Goal: Communication & Community: Ask a question

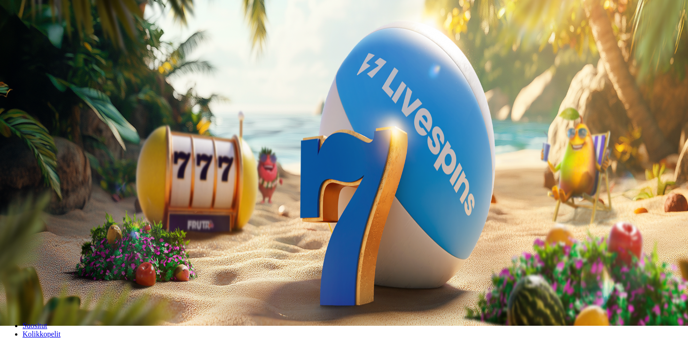
scroll to position [12, 0]
click at [48, 143] on span "Palkkiot" at bounding box center [37, 139] width 22 height 7
click at [54, 152] on span "Tarjoukset" at bounding box center [38, 148] width 31 height 8
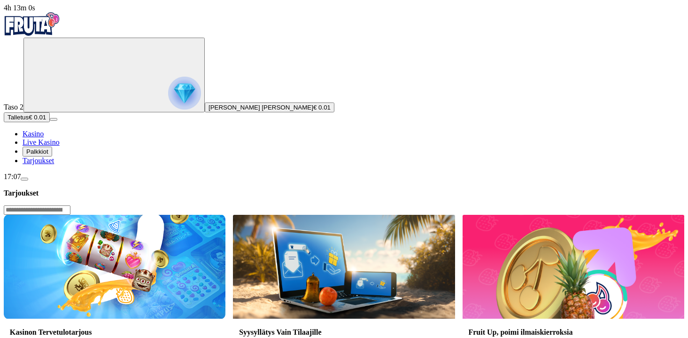
click at [24, 179] on span "menu icon" at bounding box center [24, 179] width 0 height 0
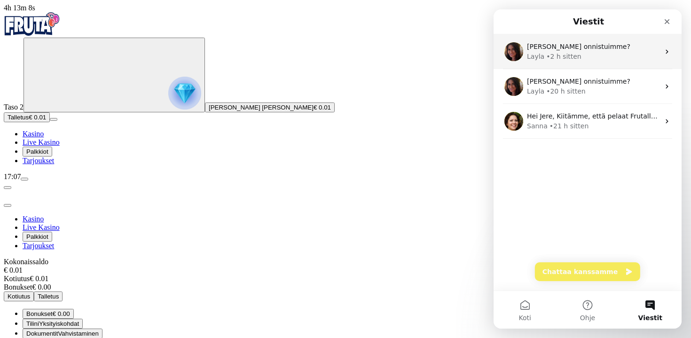
click at [584, 42] on div "[PERSON_NAME] onnistuimme?" at bounding box center [593, 47] width 132 height 10
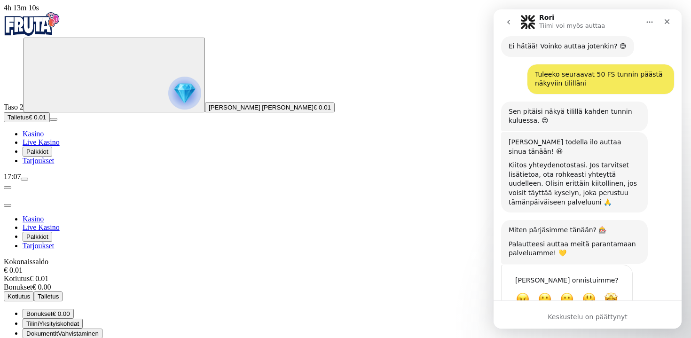
scroll to position [617, 0]
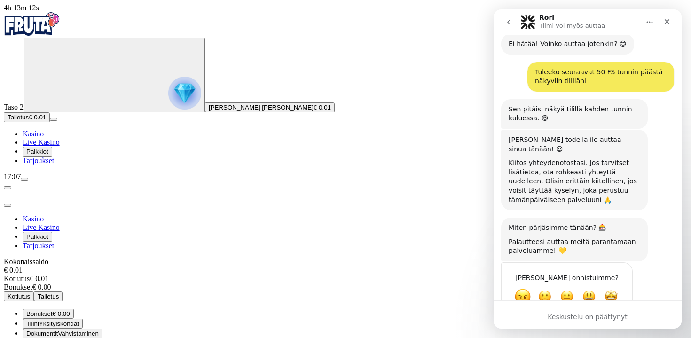
click at [527, 288] on span "Kamala" at bounding box center [522, 296] width 17 height 17
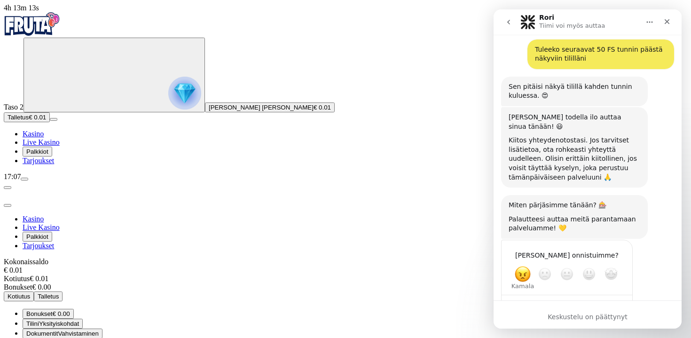
scroll to position [642, 0]
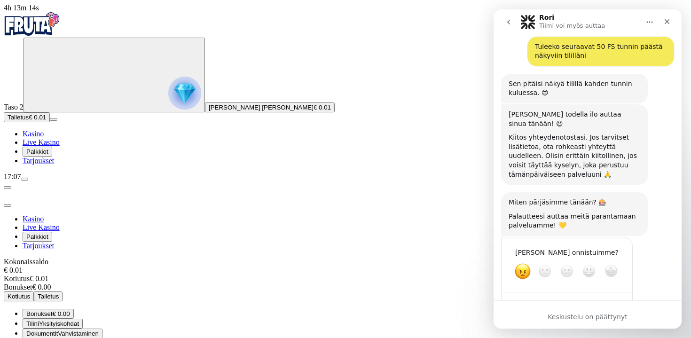
click at [527, 295] on textarea "Kerro lisää…" at bounding box center [557, 305] width 98 height 20
type textarea "******"
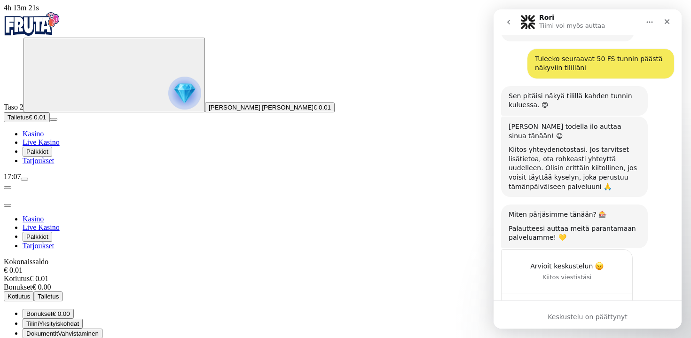
click at [503, 22] on button "go back" at bounding box center [508, 22] width 18 height 18
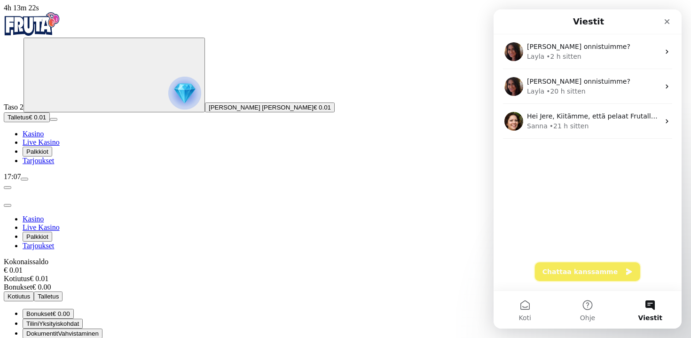
click at [594, 272] on button "Chattaa kanssamme" at bounding box center [587, 271] width 105 height 19
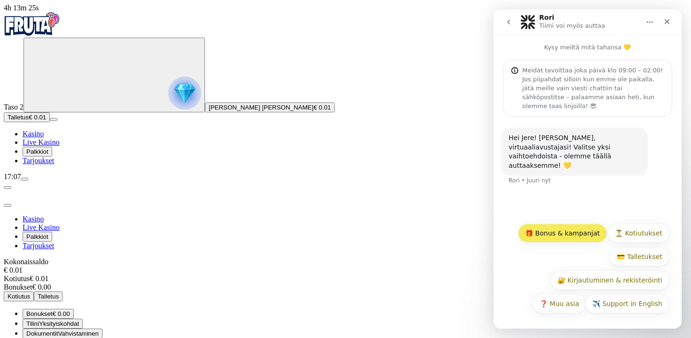
click at [587, 239] on button "🎁 Bonus & kampanjat" at bounding box center [562, 233] width 89 height 19
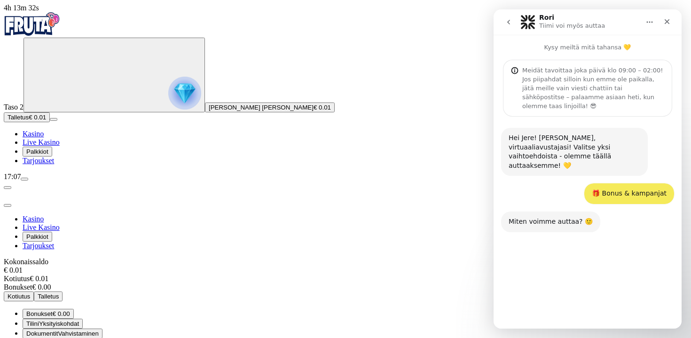
click at [591, 274] on button "🤗 Tervetuliaistarjous" at bounding box center [555, 280] width 84 height 19
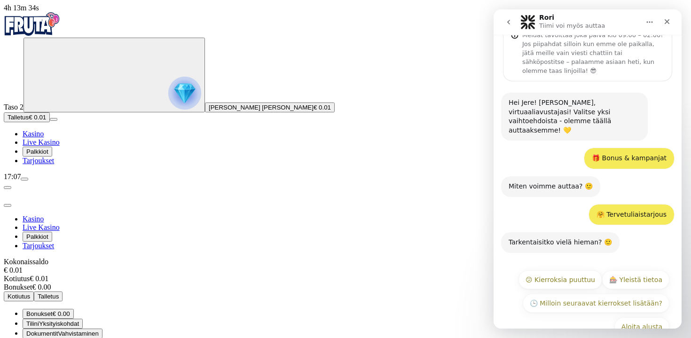
scroll to position [40, 0]
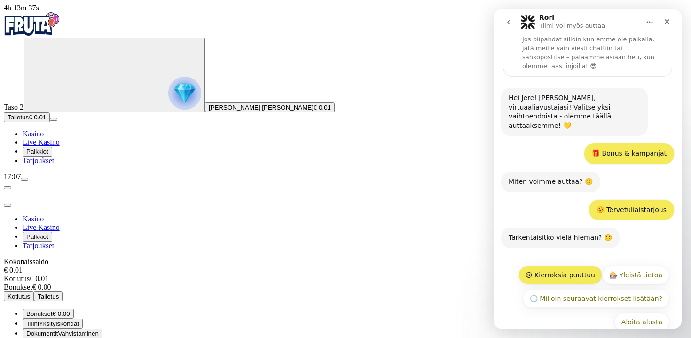
click at [584, 265] on button "😕 Kierroksia puuttuu" at bounding box center [560, 274] width 84 height 19
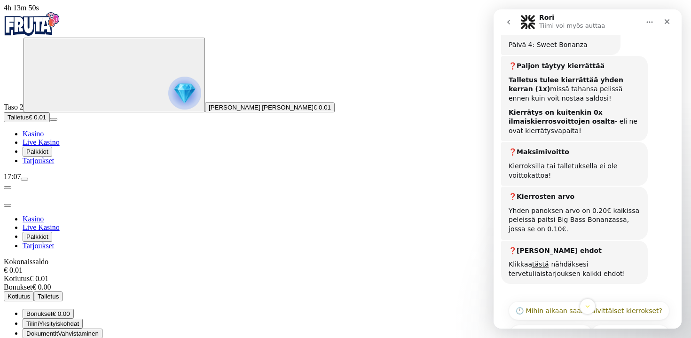
scroll to position [555, 0]
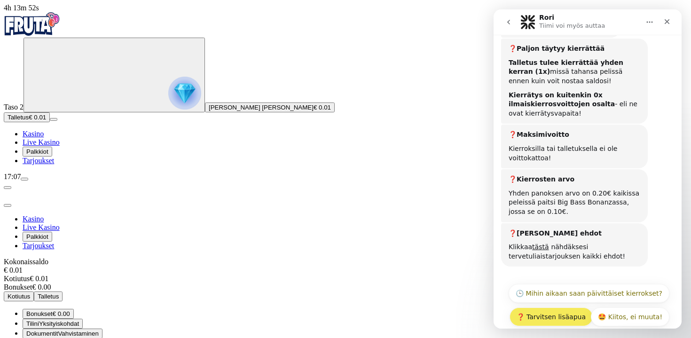
click at [583, 307] on button "❓ Tarvitsen lisäapua" at bounding box center [550, 316] width 83 height 19
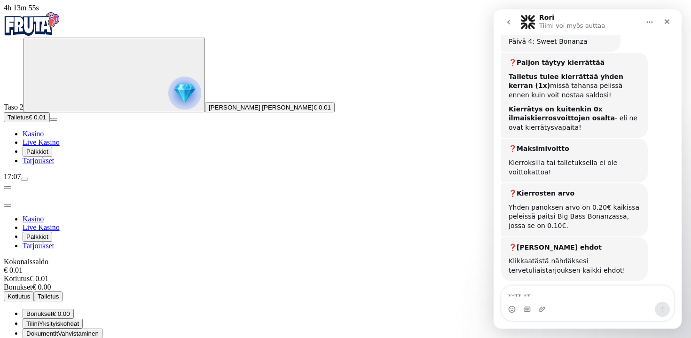
scroll to position [575, 0]
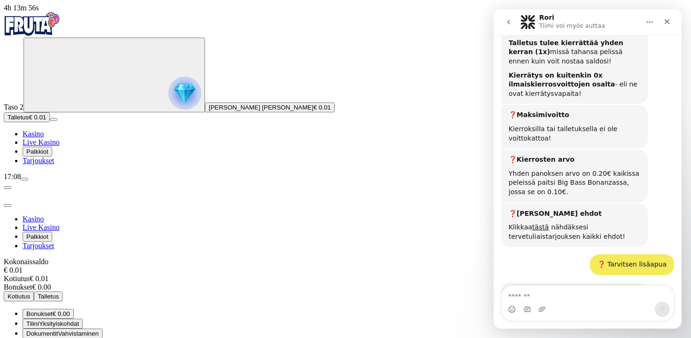
click at [592, 285] on div "Tarkentaisitko mitä kysymyksesi koskee? 😊 Rori • Juuri nyt" at bounding box center [587, 307] width 173 height 50
click at [596, 300] on textarea "Viesti…" at bounding box center [587, 294] width 172 height 16
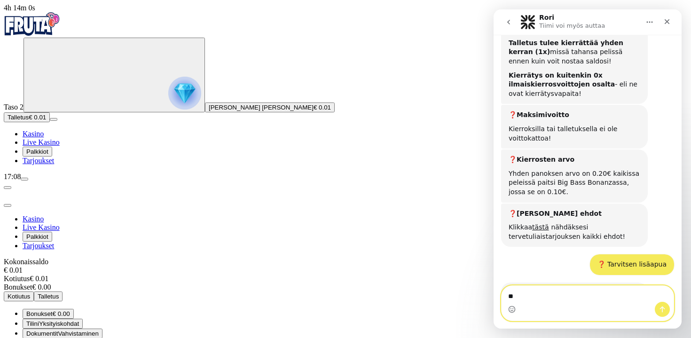
type textarea "*"
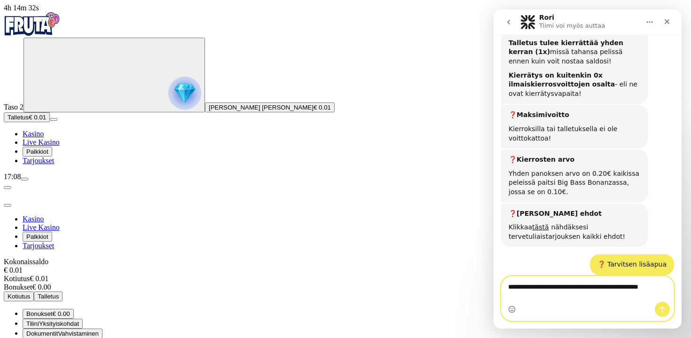
scroll to position [584, 0]
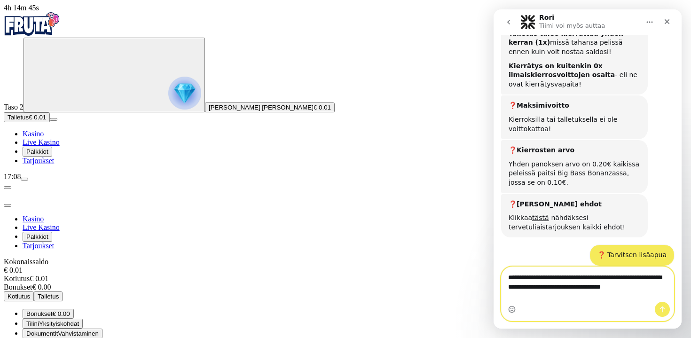
type textarea "**********"
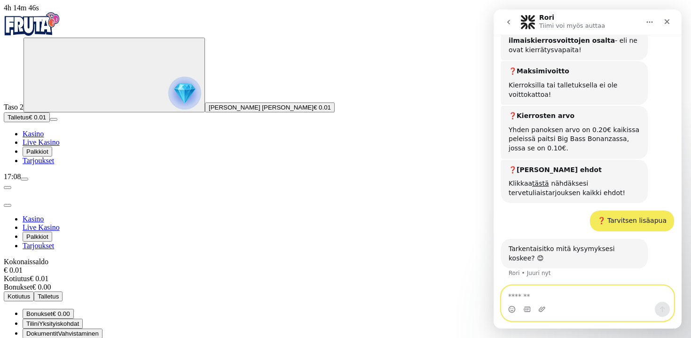
scroll to position [622, 0]
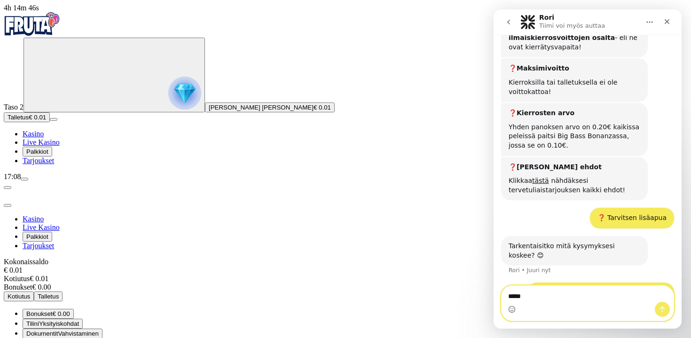
type textarea "******"
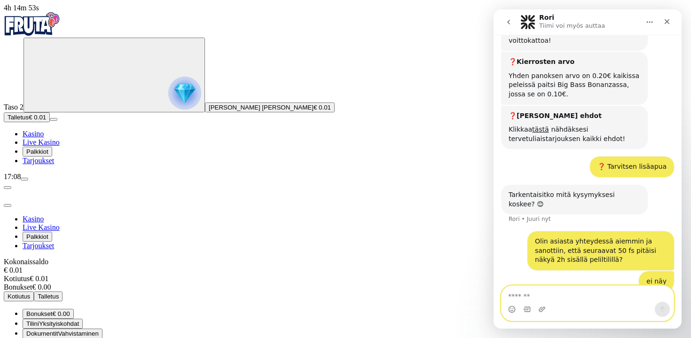
scroll to position [674, 0]
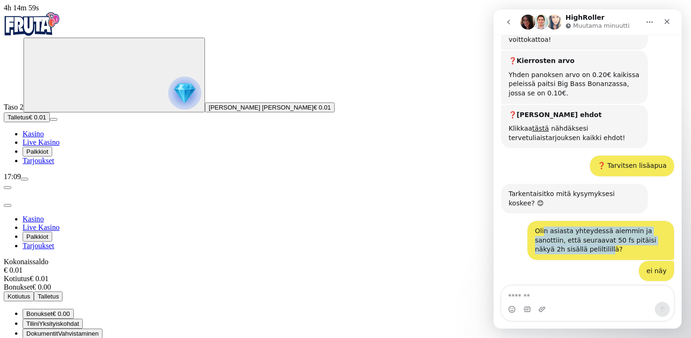
drag, startPoint x: 587, startPoint y: 206, endPoint x: 541, endPoint y: 182, distance: 51.7
click at [541, 226] on div "Olin asiasta yhteydessä aiemmin ja sanottiin, että seuraavat 50 fs pitäisi näky…" at bounding box center [601, 240] width 132 height 28
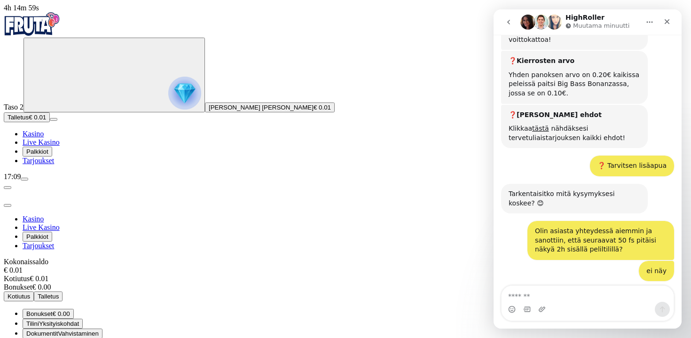
click at [541, 226] on div "Olin asiasta yhteydessä aiemmin ja sanottiin, että seuraavat 50 fs pitäisi näky…" at bounding box center [601, 240] width 132 height 28
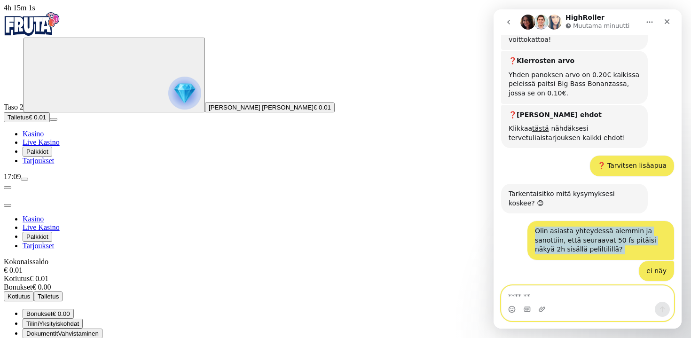
click at [536, 290] on textarea "Viesti…" at bounding box center [587, 294] width 172 height 16
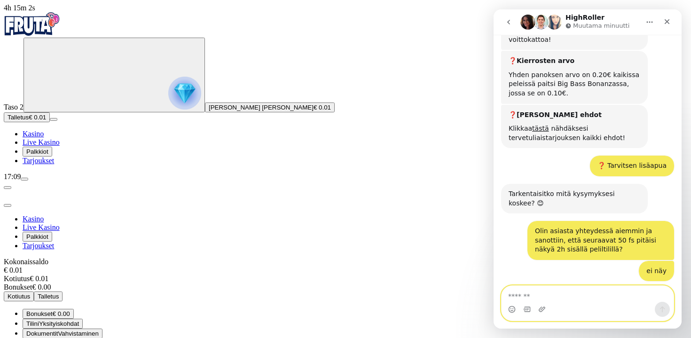
paste textarea "**********"
type textarea "**********"
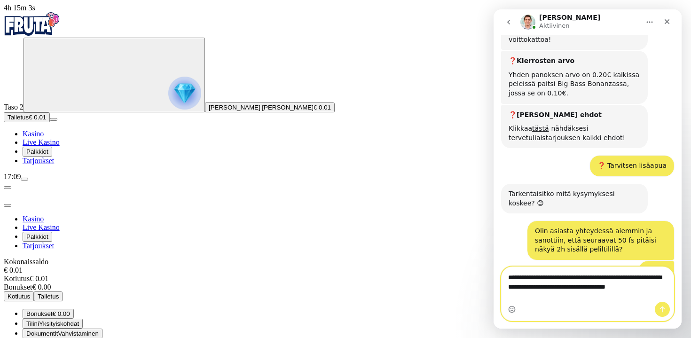
scroll to position [727, 0]
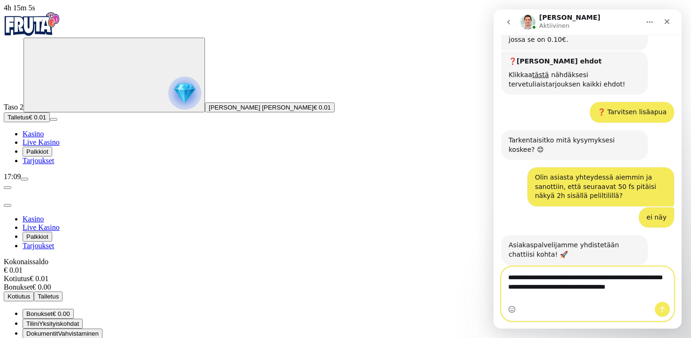
click at [595, 296] on textarea "**********" at bounding box center [587, 284] width 172 height 35
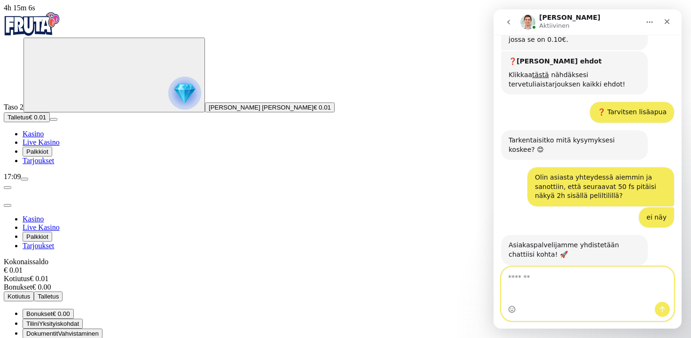
scroll to position [708, 0]
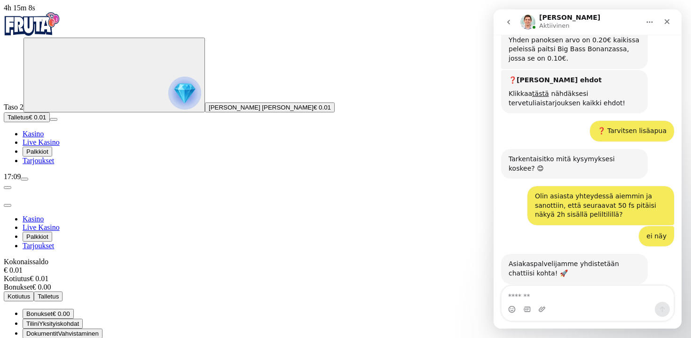
click at [52, 156] on button "Palkkiot" at bounding box center [38, 152] width 30 height 10
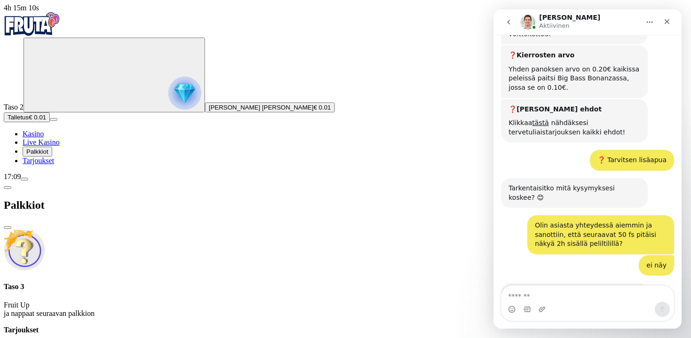
scroll to position [708, 0]
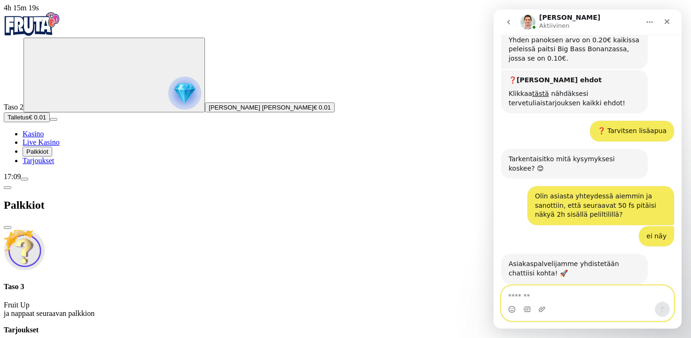
click at [539, 296] on textarea "Viesti…" at bounding box center [587, 294] width 172 height 16
click at [615, 297] on div "Hei Jere, hetki niin tarkistan tilisi! 😊" at bounding box center [567, 301] width 118 height 9
click at [582, 294] on textarea "Viesti…" at bounding box center [587, 294] width 172 height 16
type textarea "**"
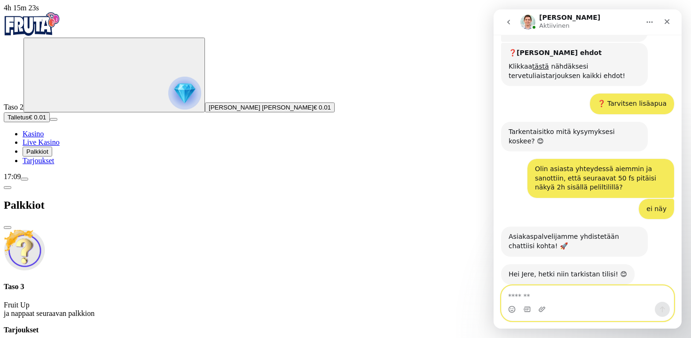
scroll to position [736, 0]
click at [572, 290] on textarea "Viesti…" at bounding box center [587, 294] width 172 height 16
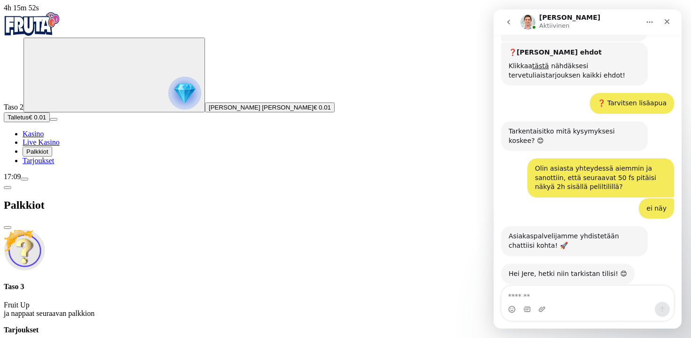
click at [45, 229] on img at bounding box center [24, 249] width 41 height 41
click at [168, 95] on img "Primary" at bounding box center [184, 93] width 33 height 33
click at [48, 155] on span "Palkkiot" at bounding box center [37, 151] width 22 height 7
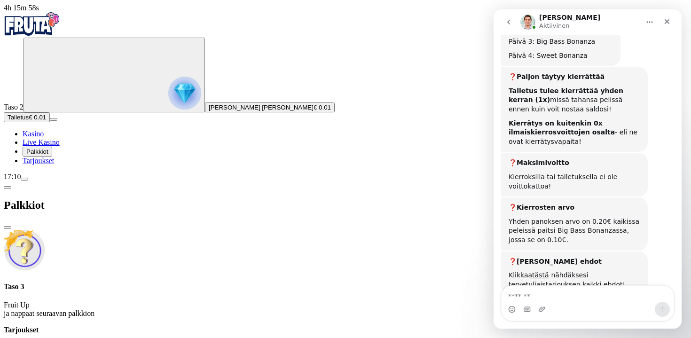
scroll to position [708, 0]
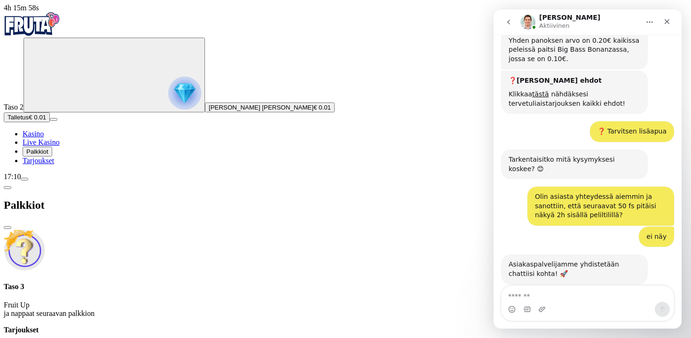
click at [8, 187] on span "chevron-left icon" at bounding box center [8, 187] width 0 height 0
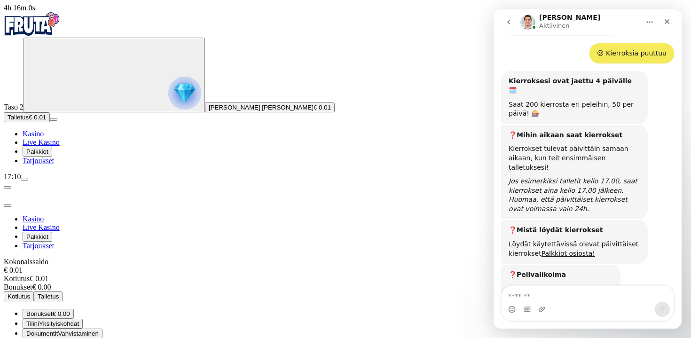
scroll to position [527, 0]
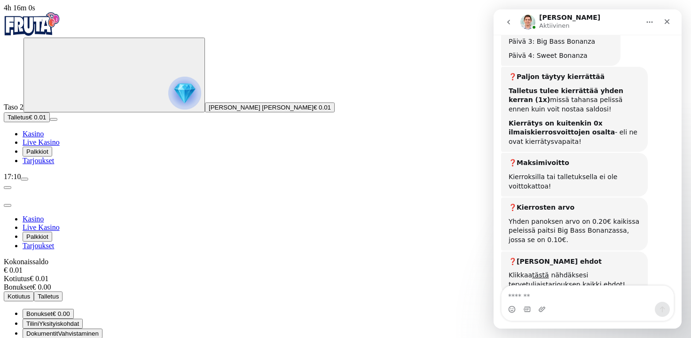
click at [8, 205] on span "close icon" at bounding box center [8, 205] width 0 height 0
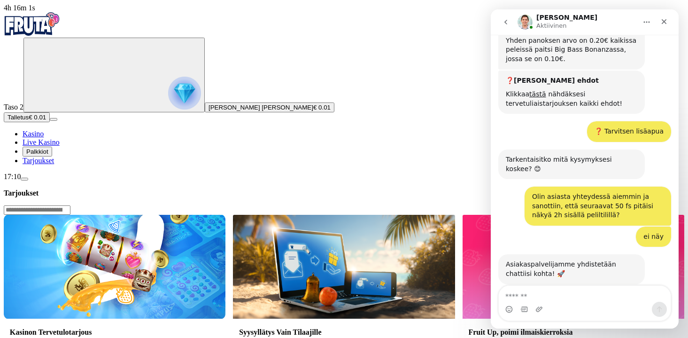
scroll to position [736, 0]
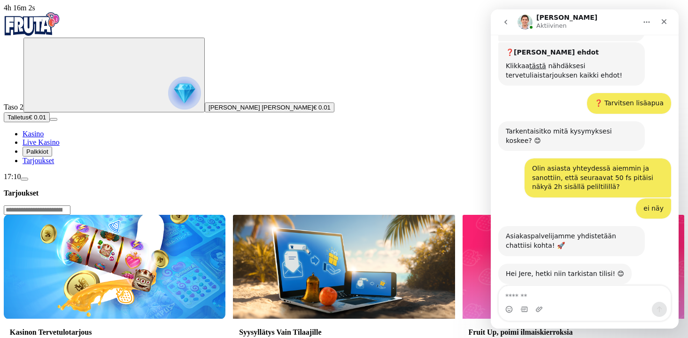
click at [60, 30] on img "Primary" at bounding box center [32, 23] width 56 height 23
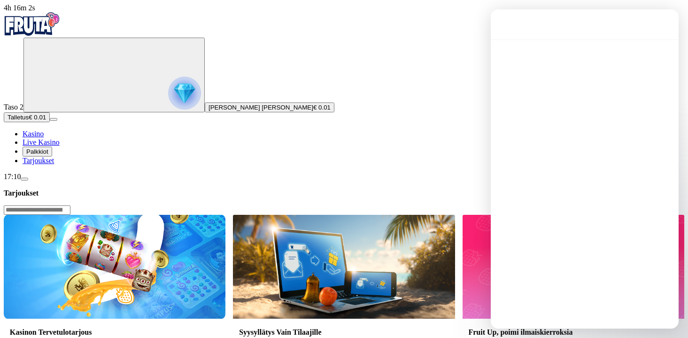
scroll to position [0, 0]
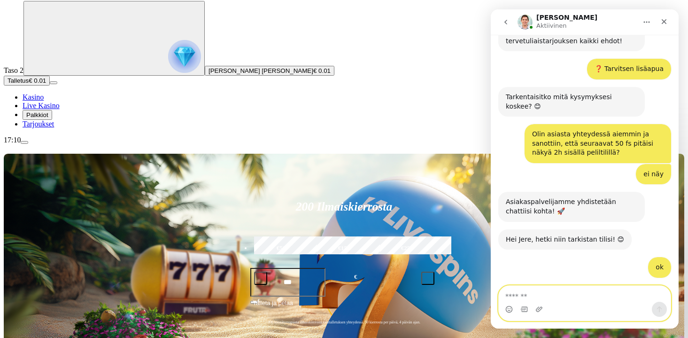
scroll to position [773, 0]
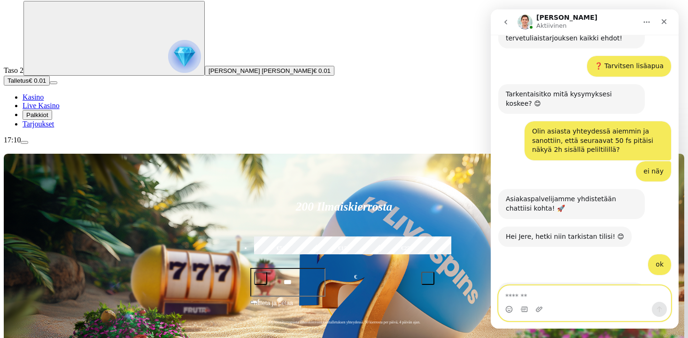
click at [571, 296] on textarea "Viesti…" at bounding box center [585, 294] width 172 height 16
type textarea "**********"
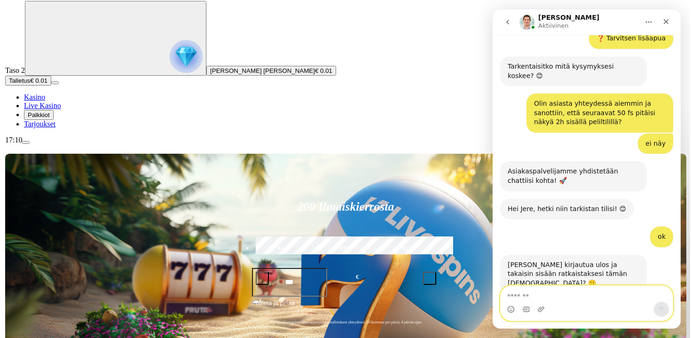
scroll to position [801, 0]
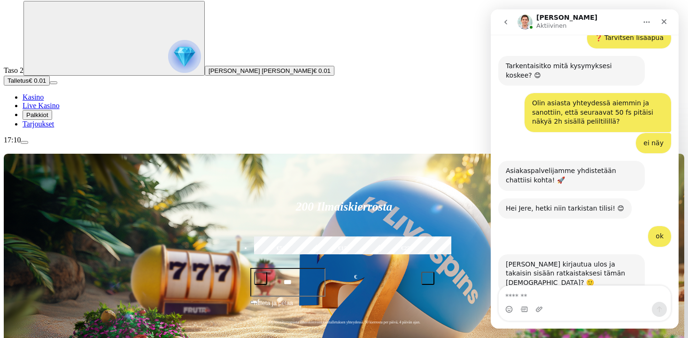
click at [24, 142] on span "menu icon" at bounding box center [24, 142] width 0 height 0
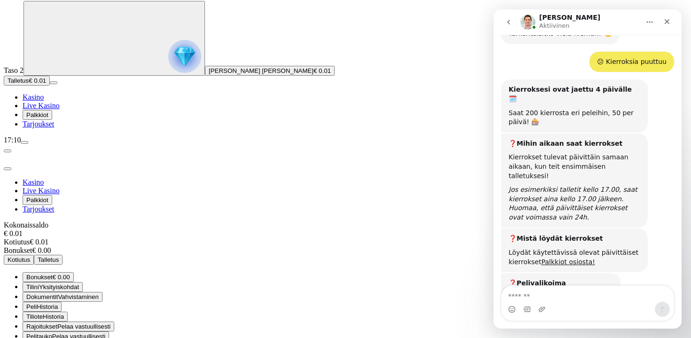
scroll to position [435, 0]
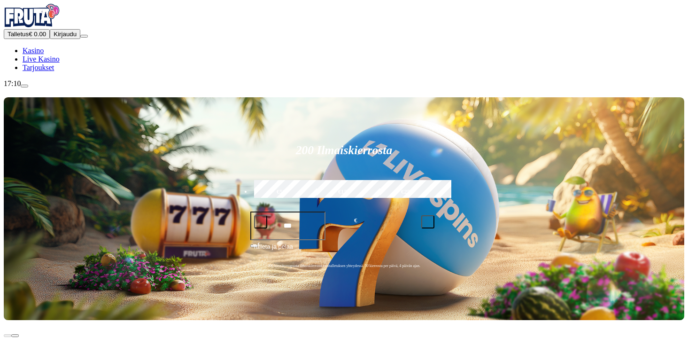
click at [54, 38] on span "Kirjaudu" at bounding box center [65, 34] width 23 height 7
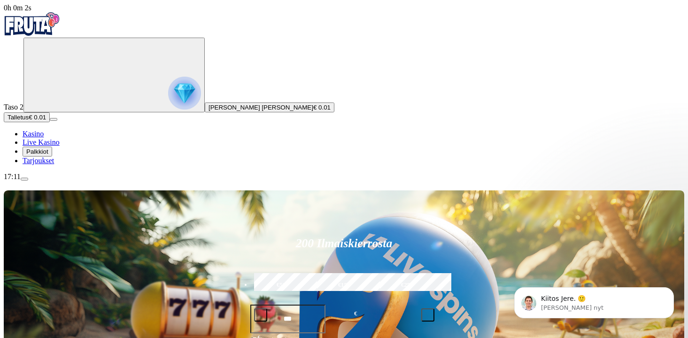
click at [48, 155] on span "Palkkiot" at bounding box center [37, 151] width 22 height 7
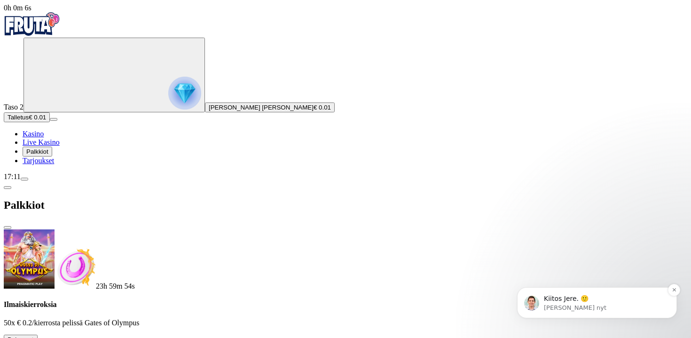
click at [581, 287] on div "Kiitos Jere. 🙂 [PERSON_NAME] • Juuri nyt" at bounding box center [597, 302] width 160 height 31
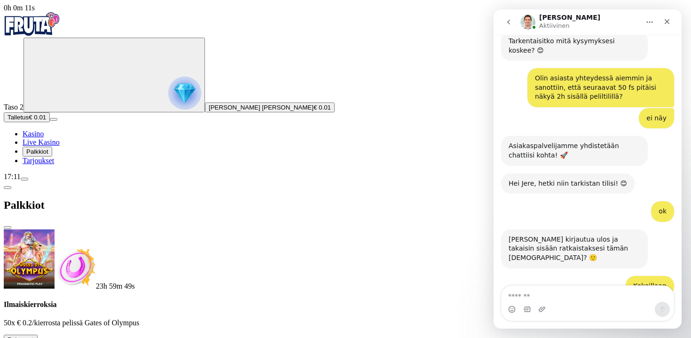
scroll to position [830, 0]
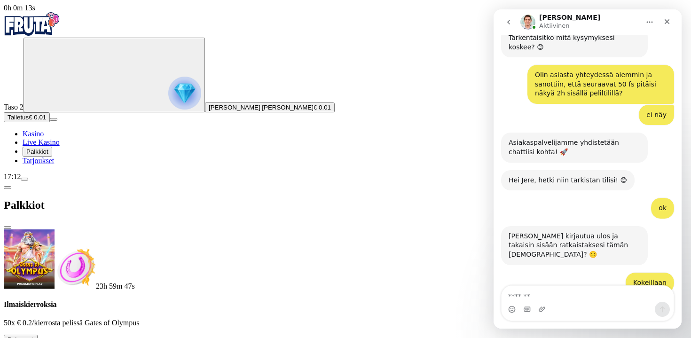
click at [543, 292] on textarea "Viesti…" at bounding box center [587, 294] width 172 height 16
type textarea "**********"
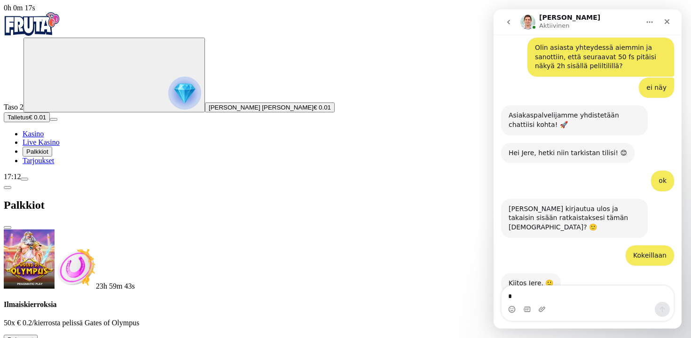
scroll to position [857, 0]
type textarea "**********"
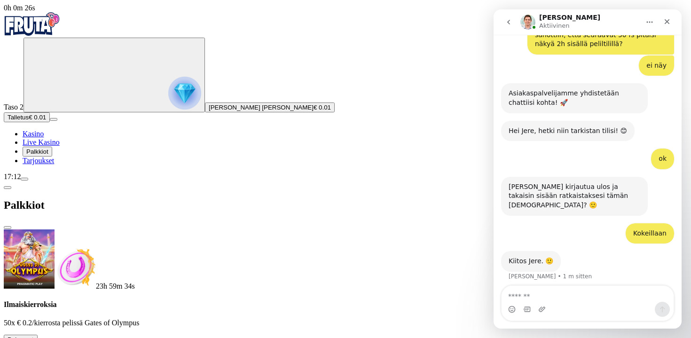
click at [45, 337] on button at bounding box center [42, 341] width 8 height 3
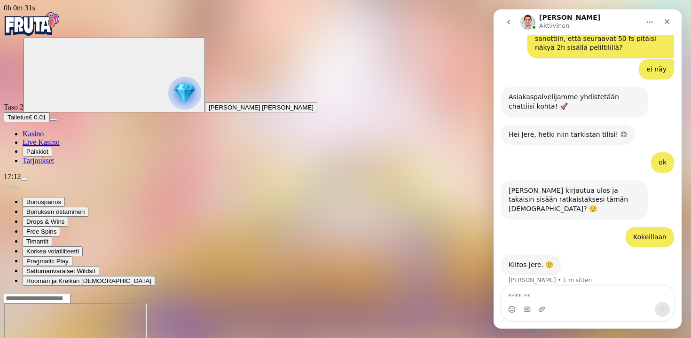
scroll to position [879, 0]
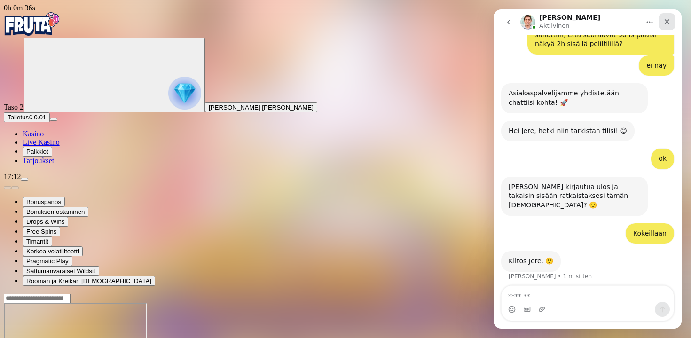
click at [668, 18] on icon "Sulje" at bounding box center [667, 22] width 8 height 8
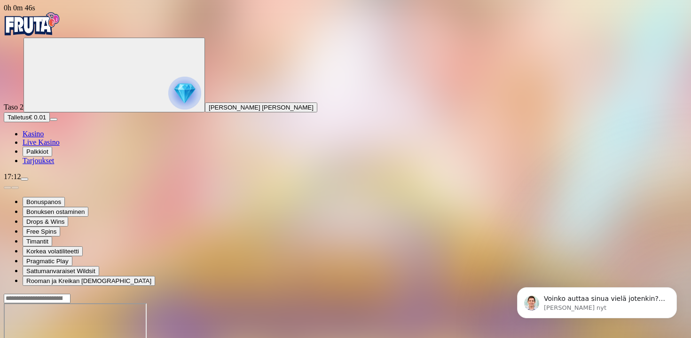
scroll to position [928, 0]
click at [548, 302] on p "Voinko auttaa sinua vielä jotenkin? 😊" at bounding box center [604, 298] width 121 height 9
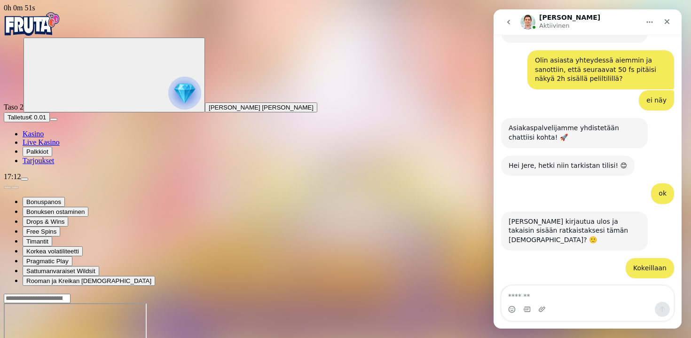
scroll to position [944, 0]
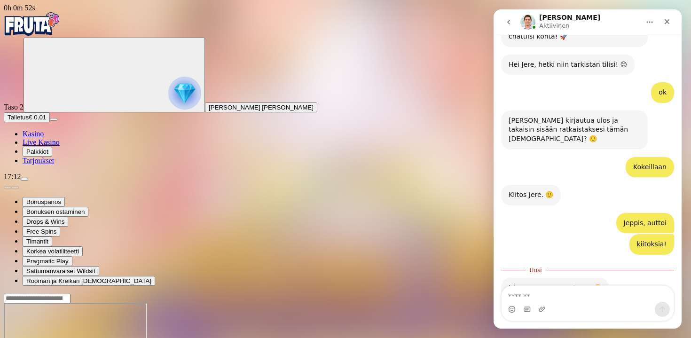
click at [548, 301] on textarea "Viesti…" at bounding box center [587, 294] width 172 height 16
type textarea "**********"
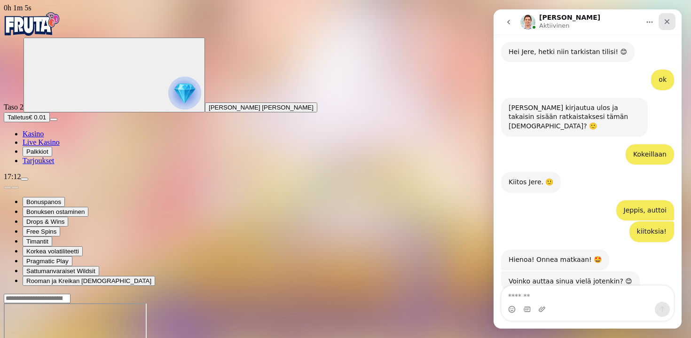
click at [666, 23] on icon "Sulje" at bounding box center [667, 22] width 8 height 8
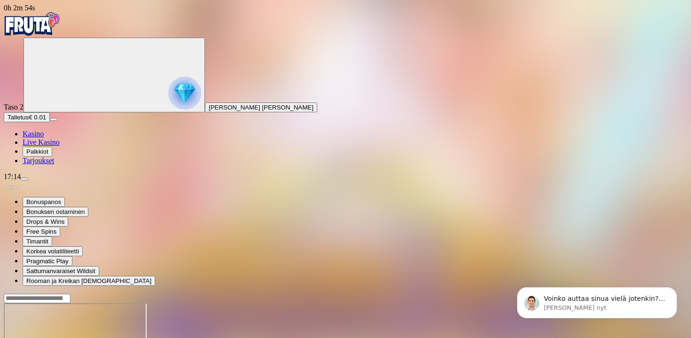
scroll to position [1043, 0]
click at [595, 297] on p "Voinko auttaa sinua vielä jotenkin? 😊" at bounding box center [604, 298] width 121 height 9
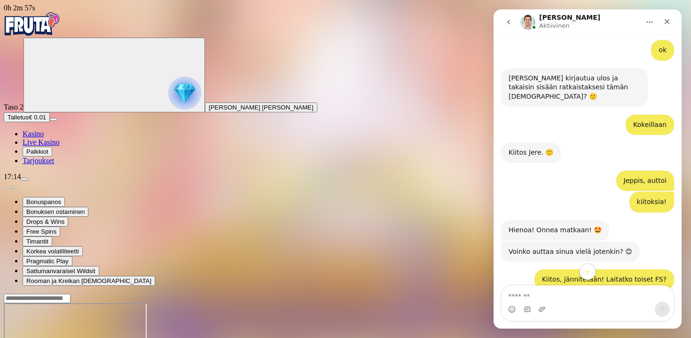
scroll to position [1058, 0]
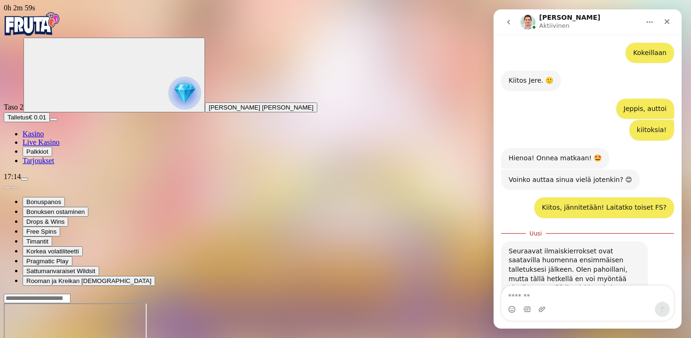
click at [577, 295] on textarea "Viesti…" at bounding box center [587, 294] width 172 height 16
type textarea "**********"
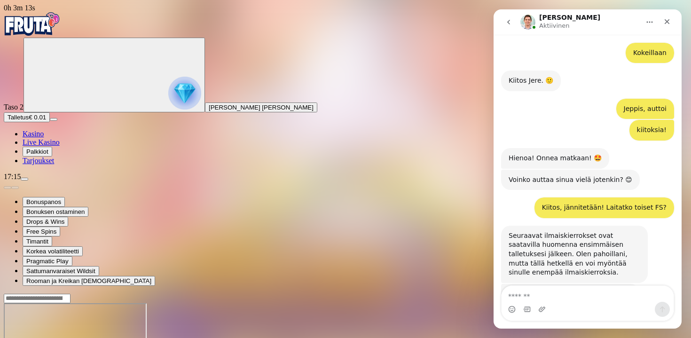
scroll to position [1071, 0]
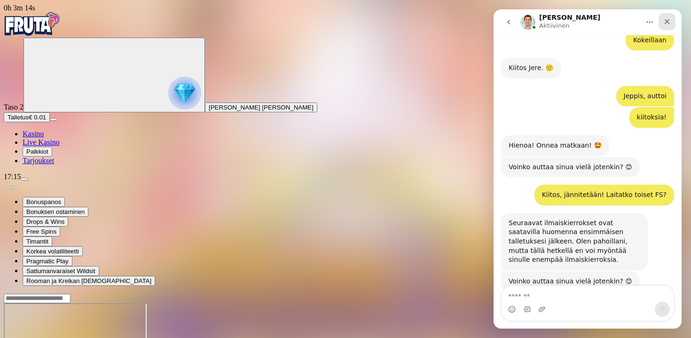
click at [669, 22] on icon "Sulje" at bounding box center [667, 22] width 8 height 8
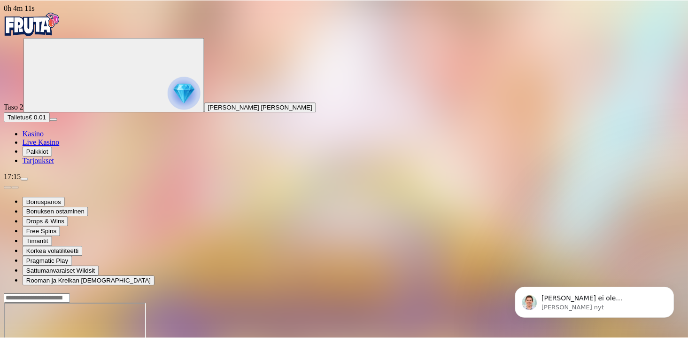
scroll to position [1125, 0]
click at [54, 164] on span "Tarjoukset" at bounding box center [38, 160] width 31 height 8
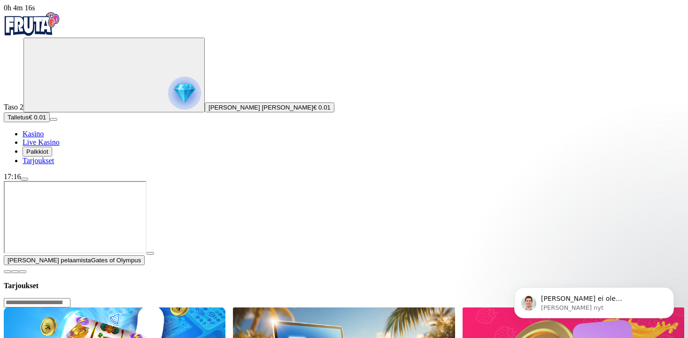
click at [168, 109] on img "Primary" at bounding box center [184, 93] width 33 height 33
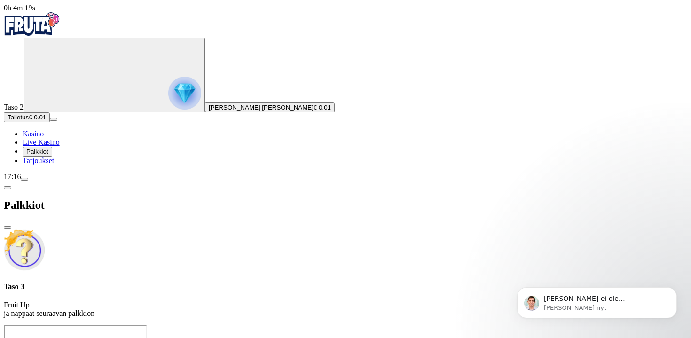
click at [44, 165] on nav "Kasino Live Kasino Palkkiot Tarjoukset" at bounding box center [345, 147] width 683 height 35
click at [44, 138] on span "Kasino" at bounding box center [33, 134] width 21 height 8
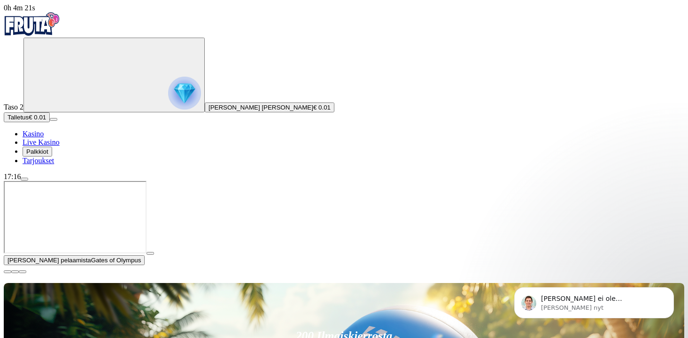
click at [154, 255] on button "button" at bounding box center [151, 253] width 8 height 3
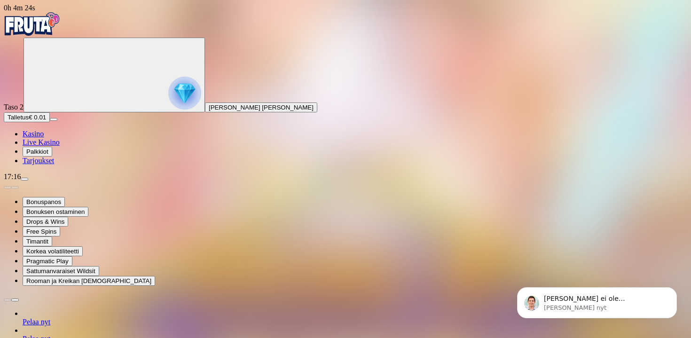
scroll to position [1125, 0]
click at [24, 179] on span "menu icon" at bounding box center [24, 179] width 0 height 0
